Goal: Transaction & Acquisition: Purchase product/service

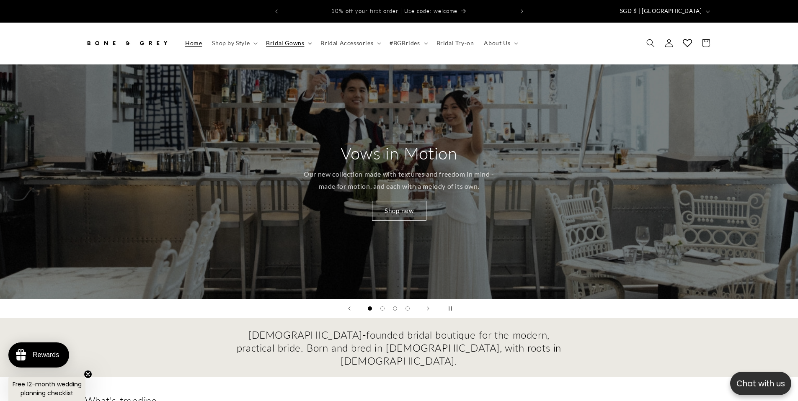
click at [286, 39] on span "Bridal Gowns" at bounding box center [285, 43] width 38 height 8
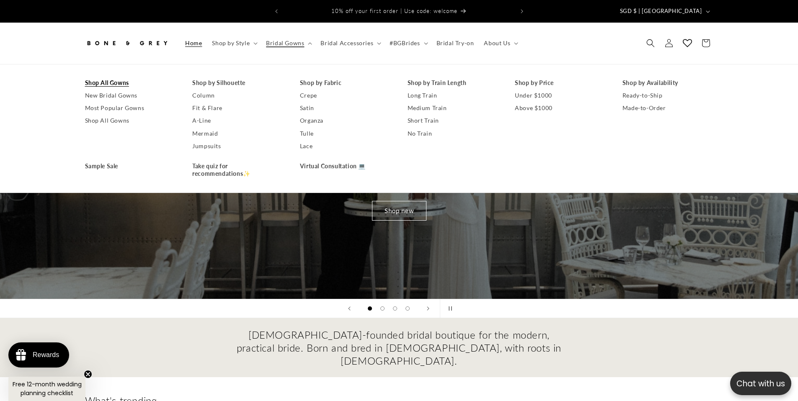
click at [121, 78] on link "Shop All Gowns" at bounding box center [130, 83] width 91 height 13
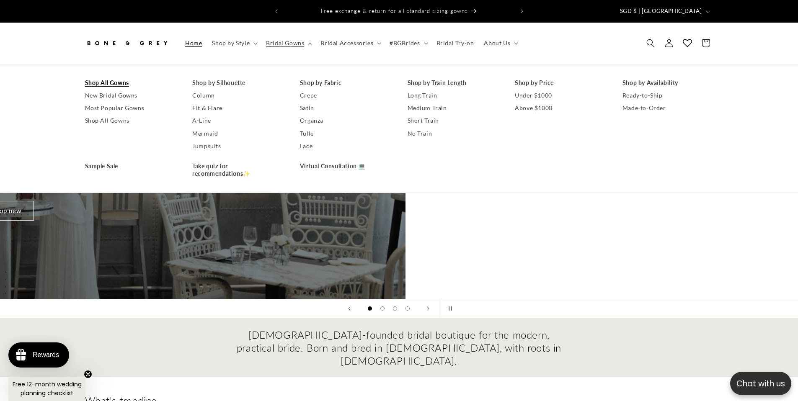
scroll to position [0, 719]
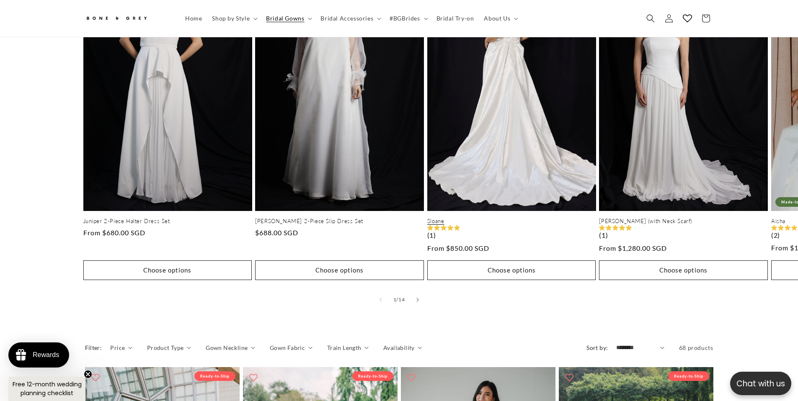
scroll to position [428, 0]
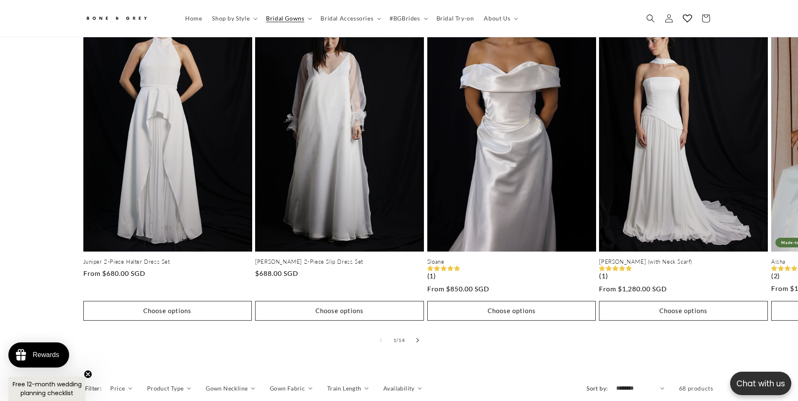
click at [416, 338] on icon "Slide right" at bounding box center [417, 340] width 3 height 5
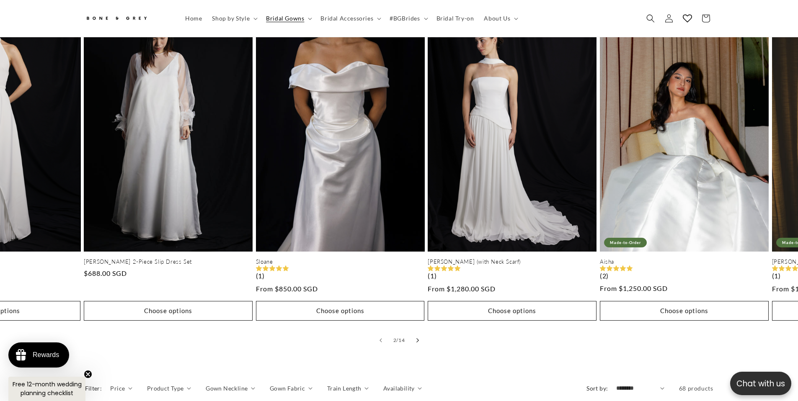
click at [415, 331] on button "Slide right" at bounding box center [417, 340] width 18 height 18
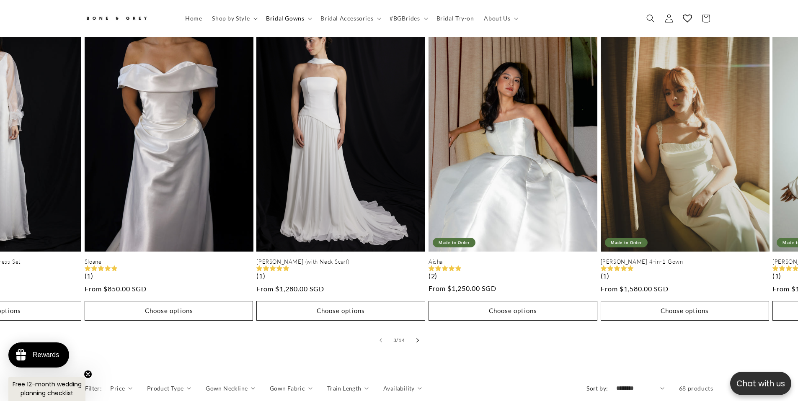
click at [416, 338] on icon "Slide right" at bounding box center [417, 340] width 3 height 5
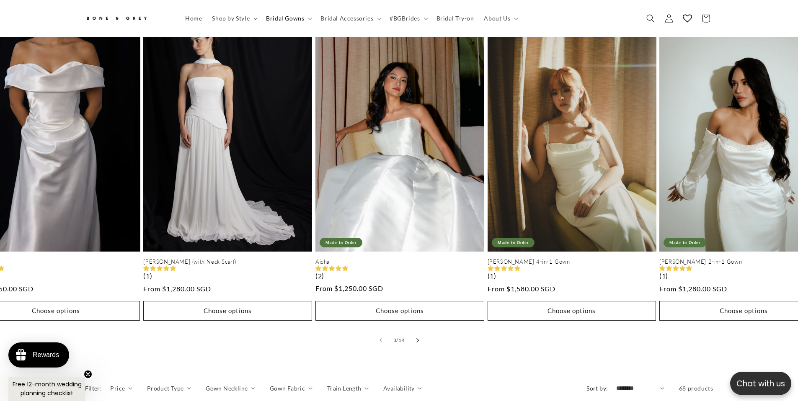
scroll to position [0, 461]
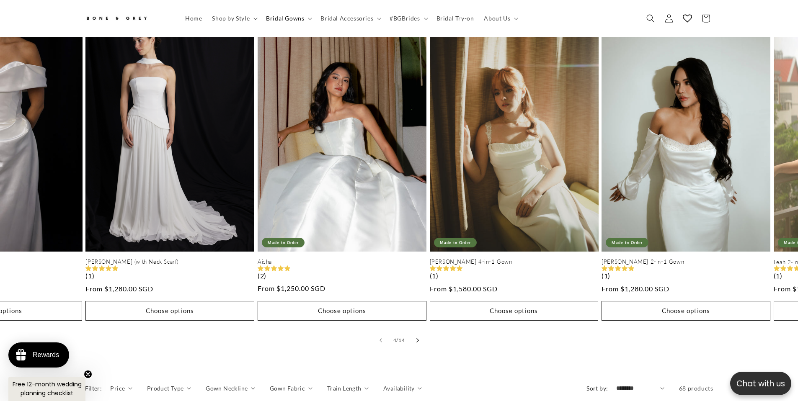
click at [416, 338] on icon "Slide right" at bounding box center [417, 340] width 3 height 5
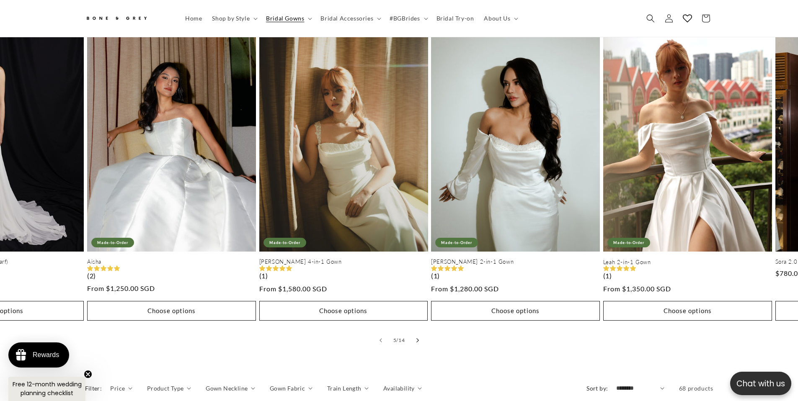
scroll to position [0, 685]
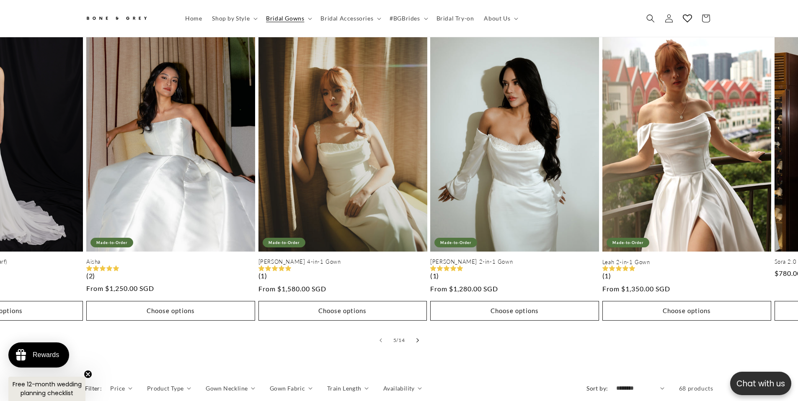
click at [416, 338] on icon "Slide right" at bounding box center [417, 340] width 3 height 5
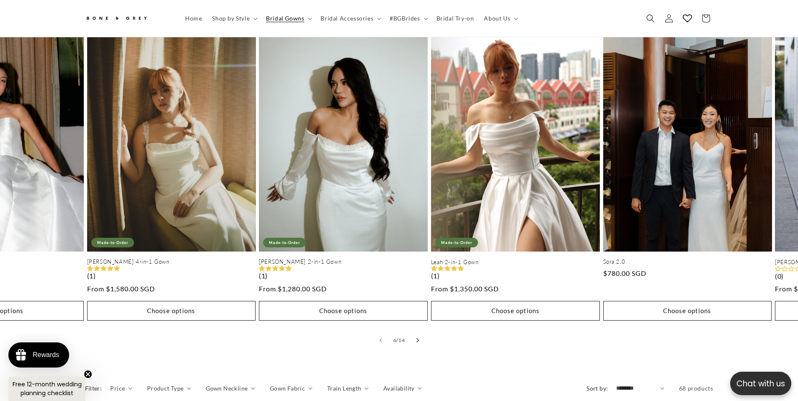
click at [416, 338] on icon "Slide right" at bounding box center [417, 340] width 3 height 5
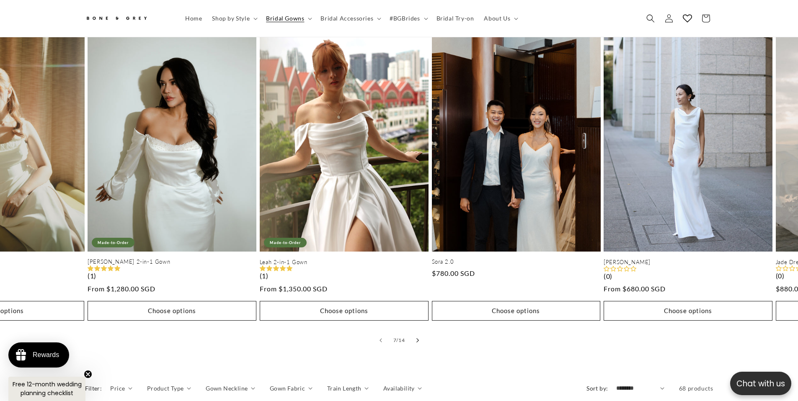
click at [415, 334] on button "Slide right" at bounding box center [417, 340] width 18 height 18
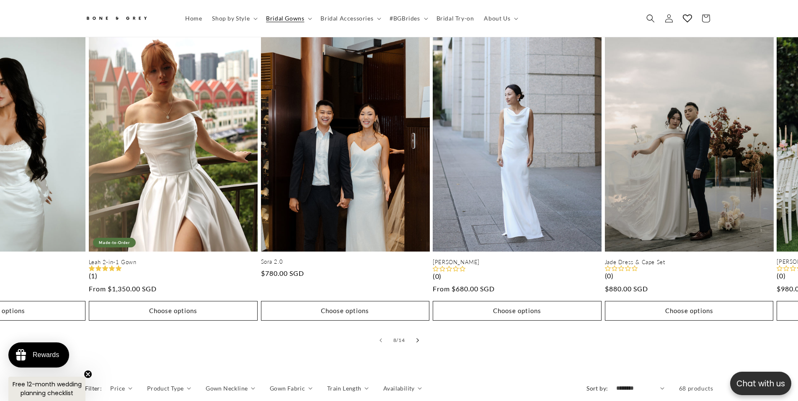
click at [415, 334] on button "Slide right" at bounding box center [417, 340] width 18 height 18
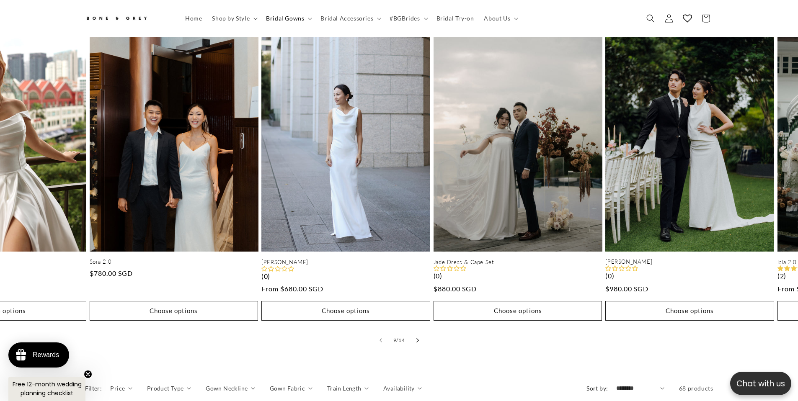
click at [415, 335] on button "Slide right" at bounding box center [417, 340] width 18 height 18
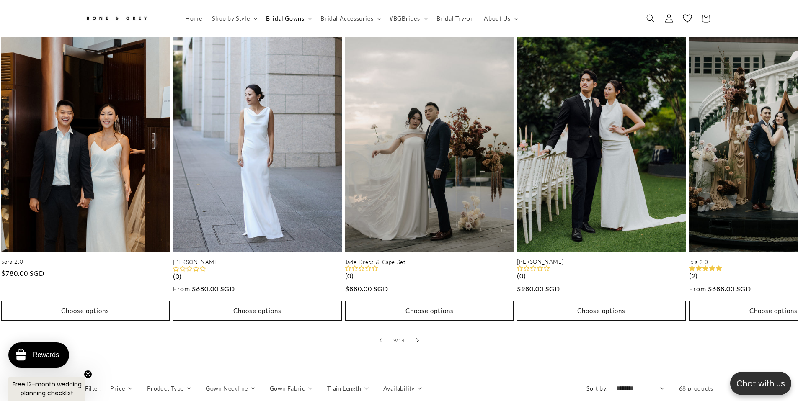
scroll to position [0, 0]
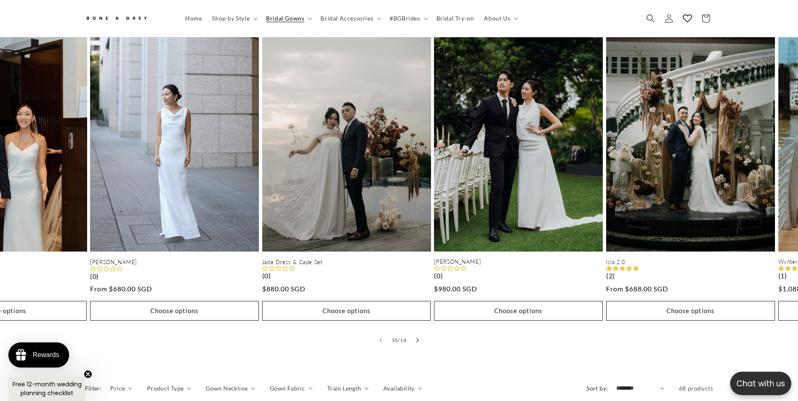
click at [415, 335] on button "Slide right" at bounding box center [417, 340] width 18 height 18
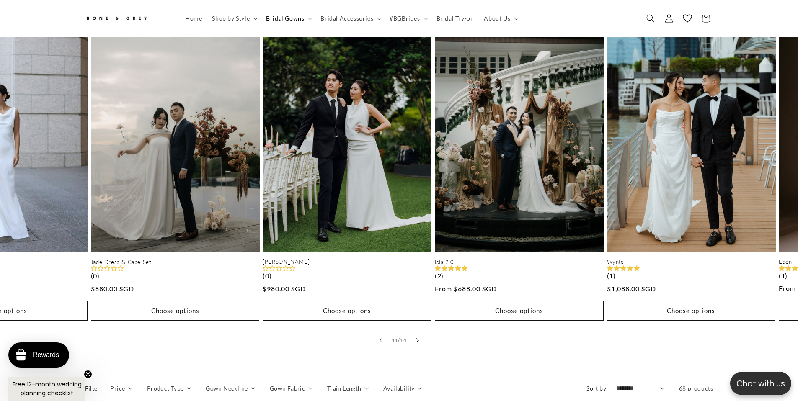
click at [415, 335] on button "Slide right" at bounding box center [417, 340] width 18 height 18
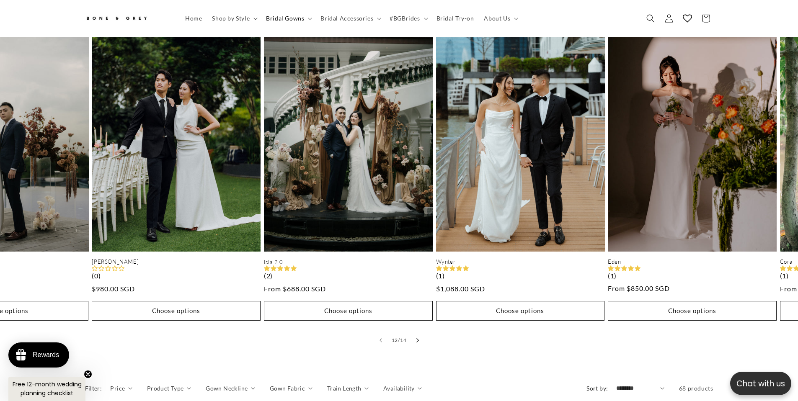
click at [415, 335] on button "Slide right" at bounding box center [417, 340] width 18 height 18
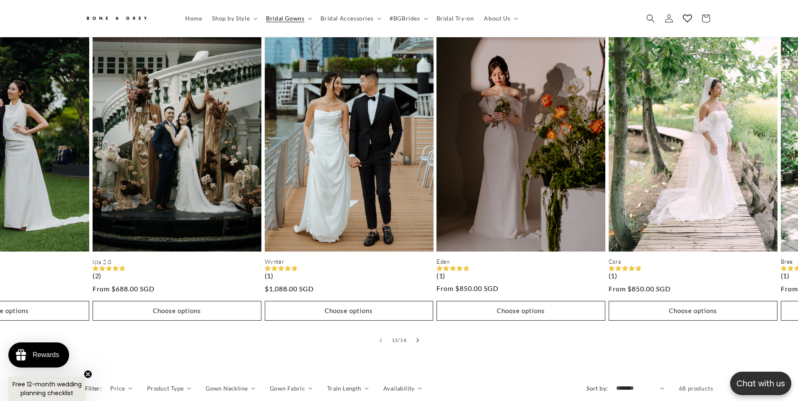
click at [415, 335] on button "Slide right" at bounding box center [417, 340] width 18 height 18
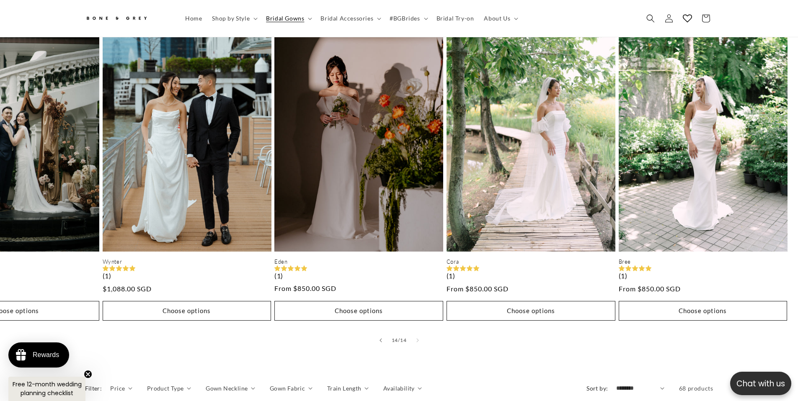
scroll to position [0, 230]
